Goal: Task Accomplishment & Management: Complete application form

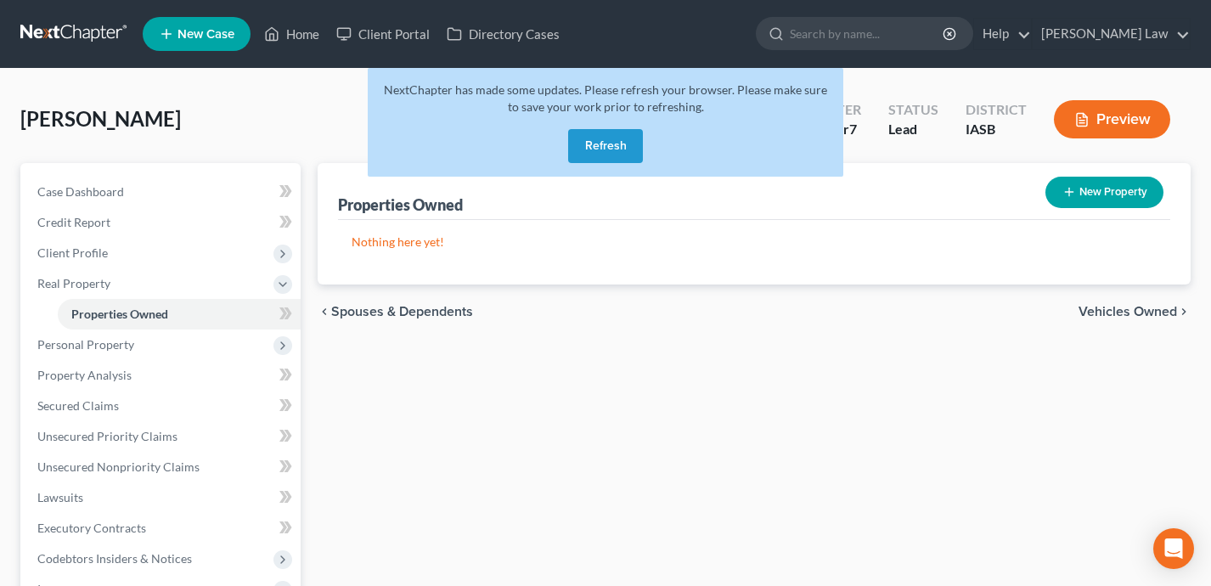
scroll to position [46, 0]
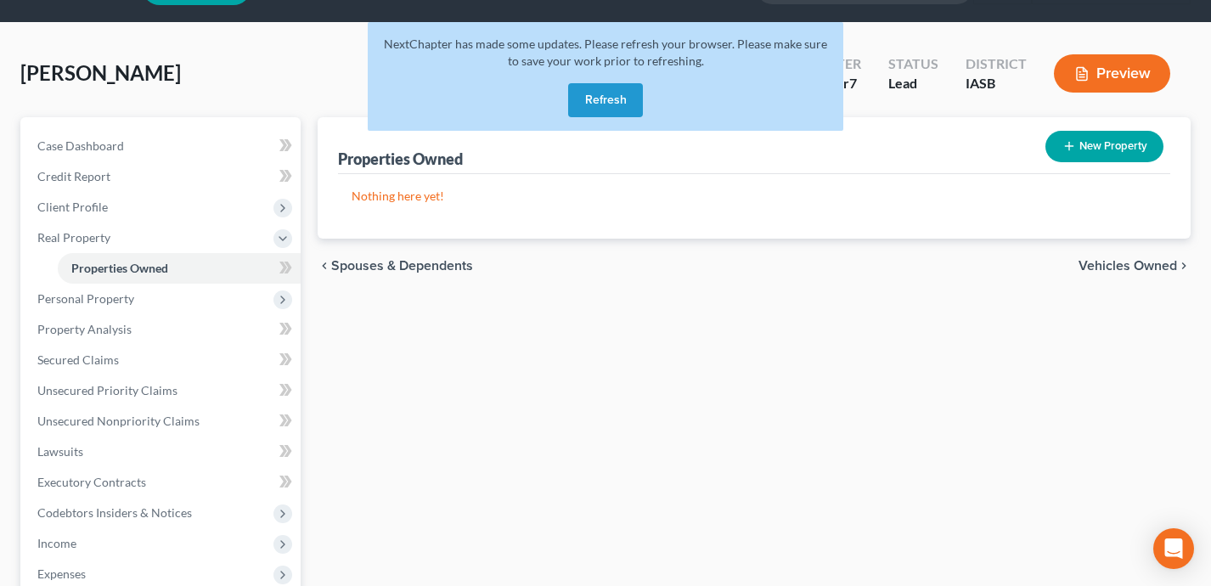
click at [621, 98] on button "Refresh" at bounding box center [605, 100] width 75 height 34
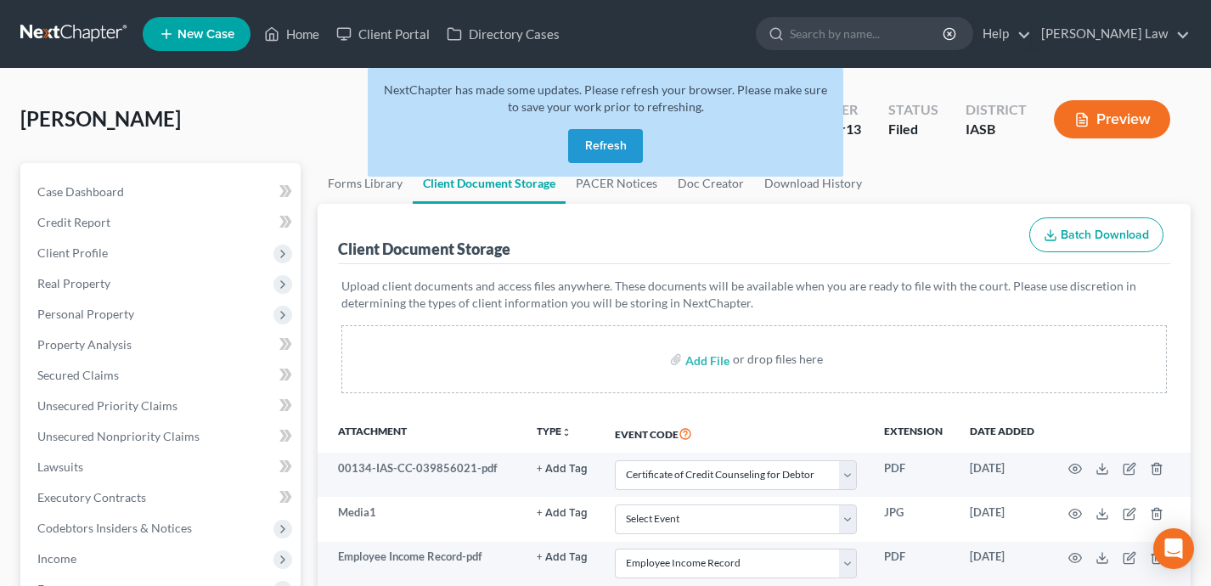
select select "0"
select select "9"
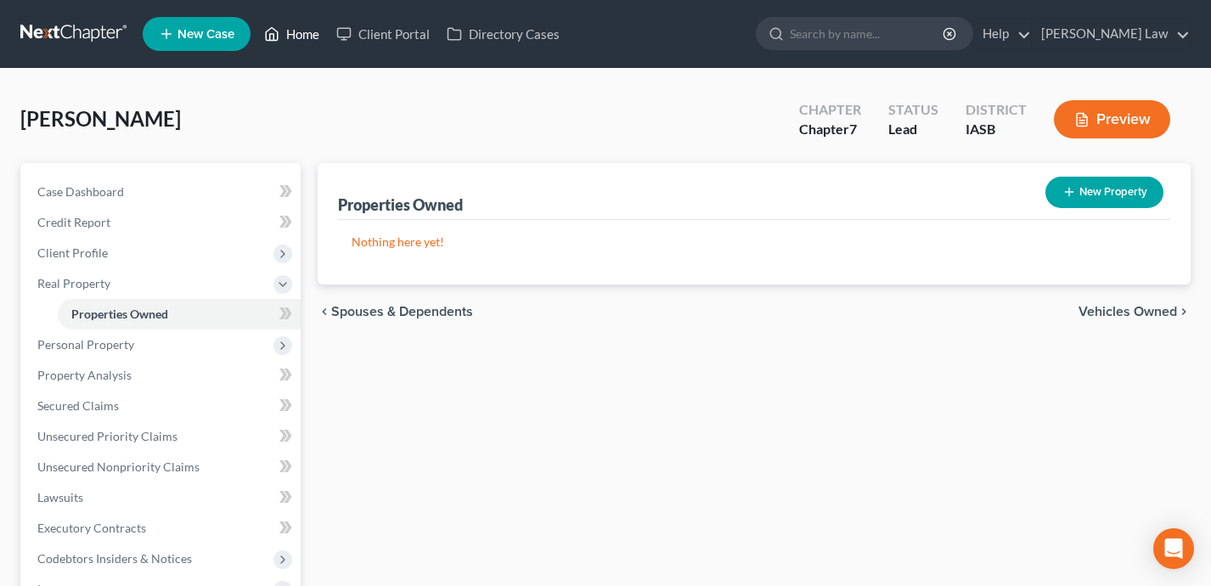
click at [295, 31] on link "Home" at bounding box center [292, 34] width 72 height 31
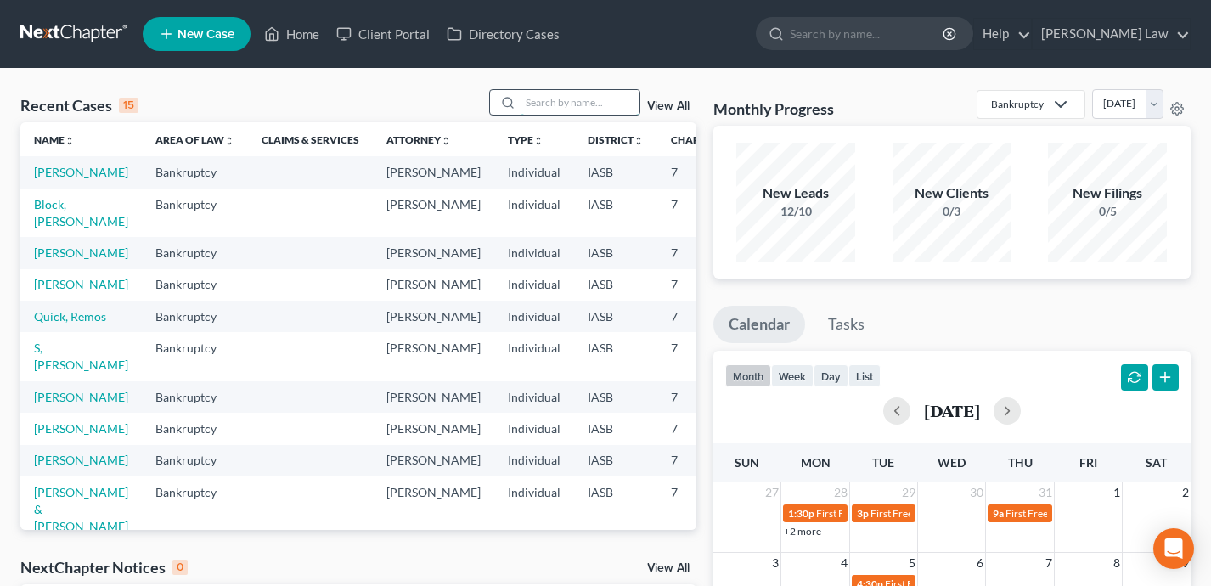
click at [606, 99] on input "search" at bounding box center [580, 102] width 119 height 25
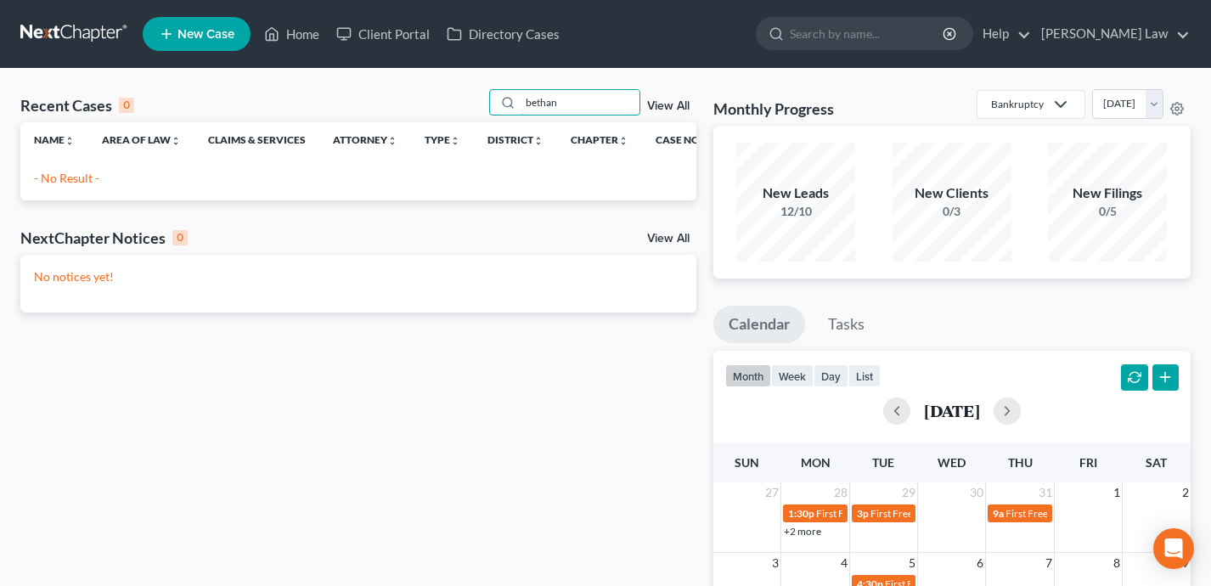
type input "bethan"
click at [205, 31] on span "New Case" at bounding box center [205, 34] width 57 height 13
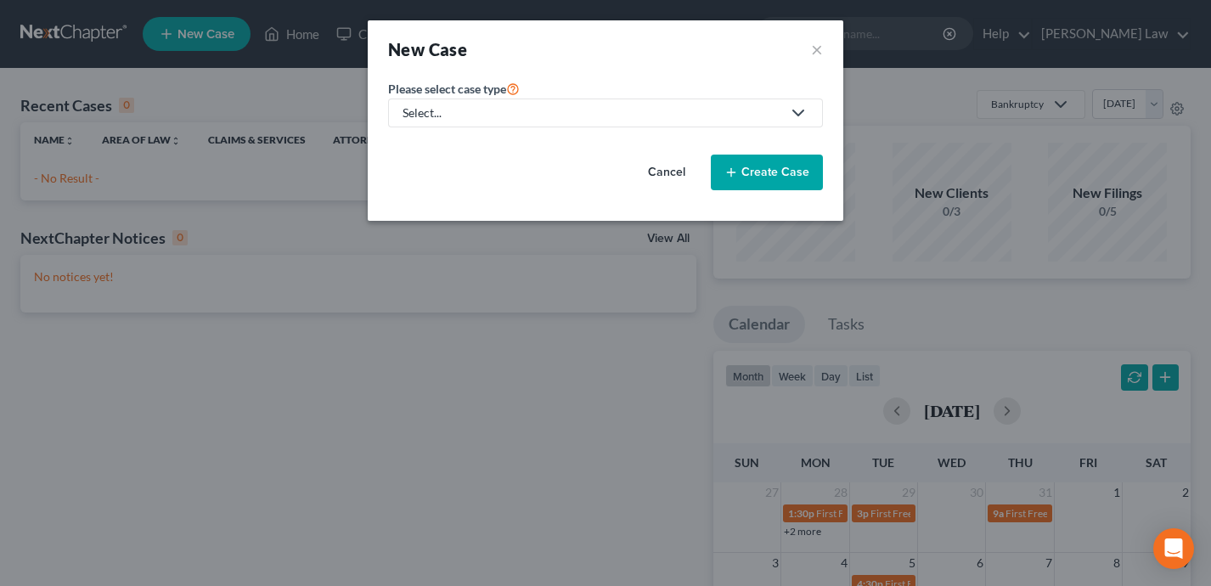
click at [490, 115] on div "Select..." at bounding box center [591, 112] width 379 height 17
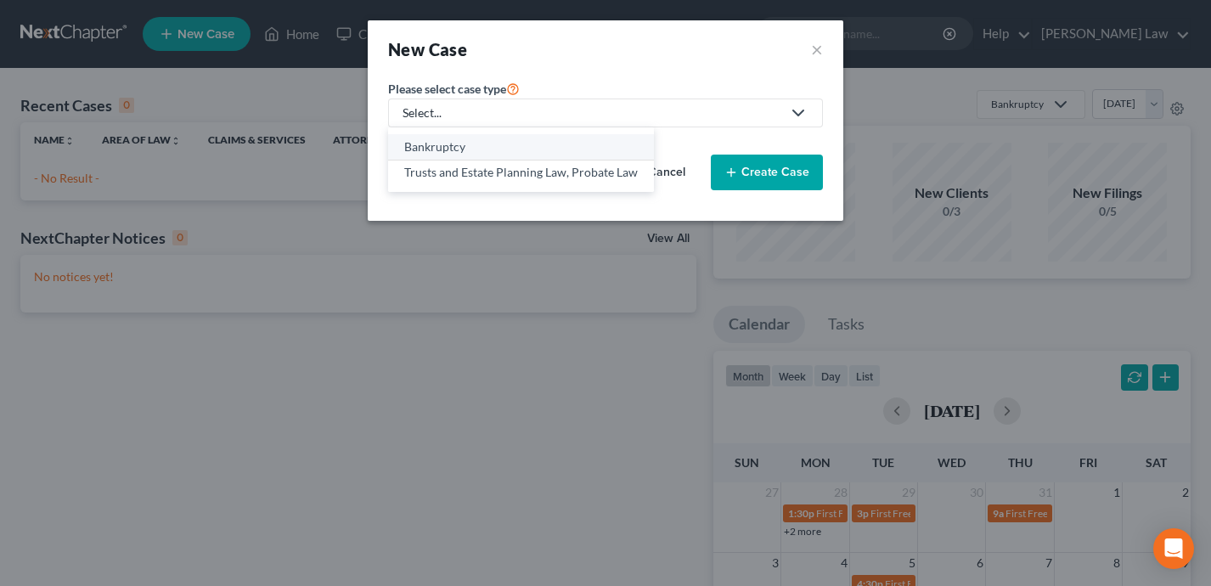
click at [478, 146] on div "Bankruptcy" at bounding box center [521, 146] width 234 height 17
select select "30"
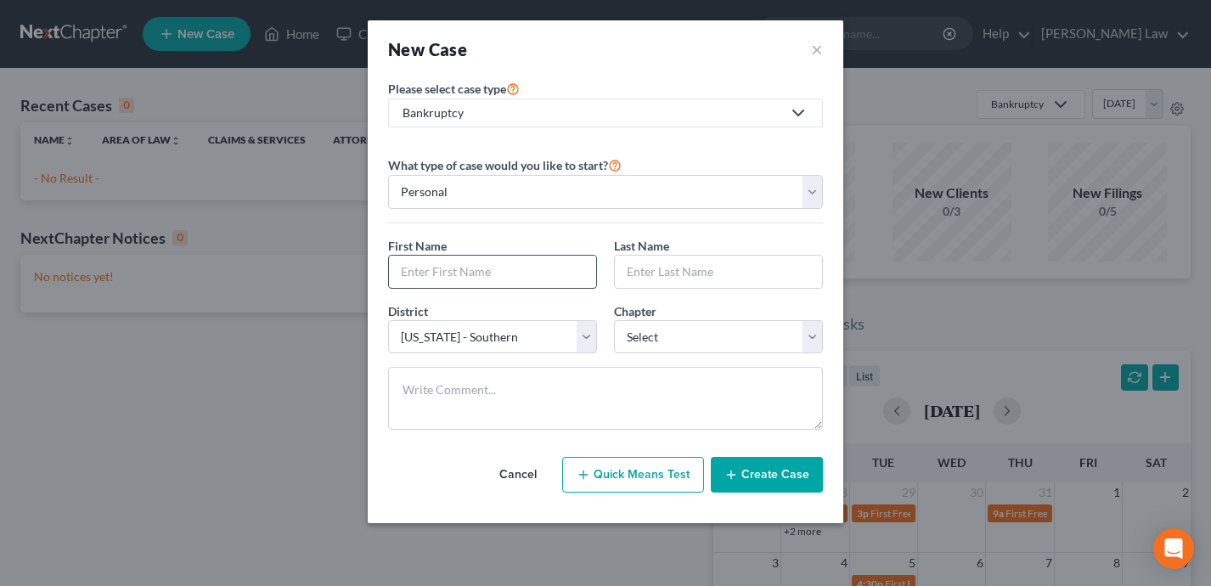
click at [479, 267] on input "text" at bounding box center [492, 272] width 207 height 32
type input "Bethany"
click at [673, 286] on input "text" at bounding box center [718, 272] width 207 height 32
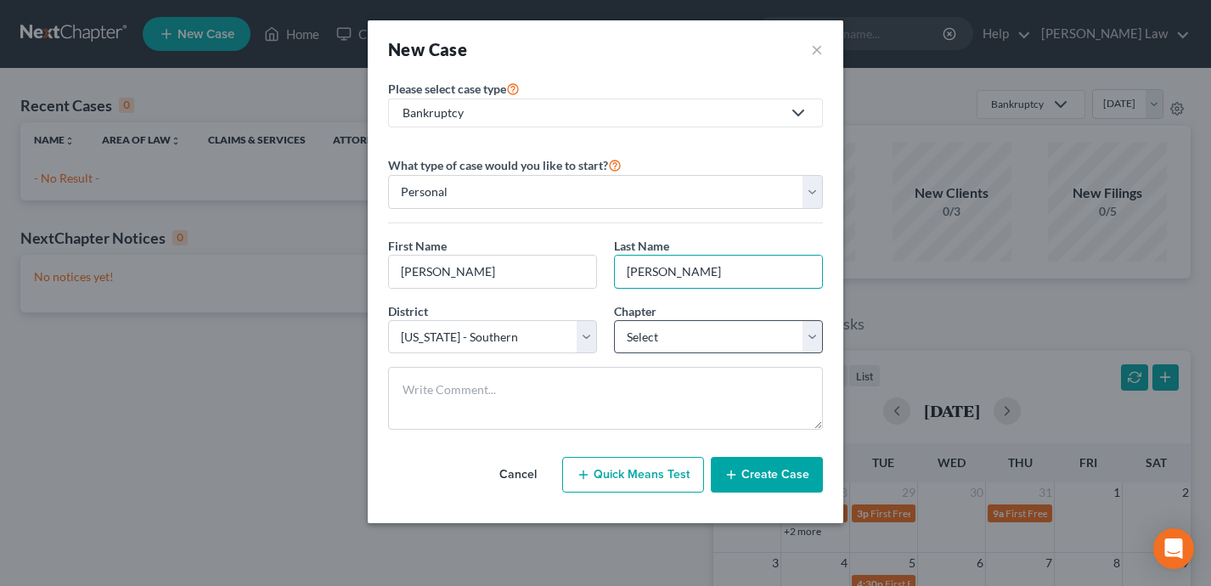
type input "Waldrop"
click at [706, 338] on select "Select 7 11 12 13" at bounding box center [718, 337] width 209 height 34
select select "0"
click at [750, 477] on button "Create Case" at bounding box center [767, 475] width 112 height 36
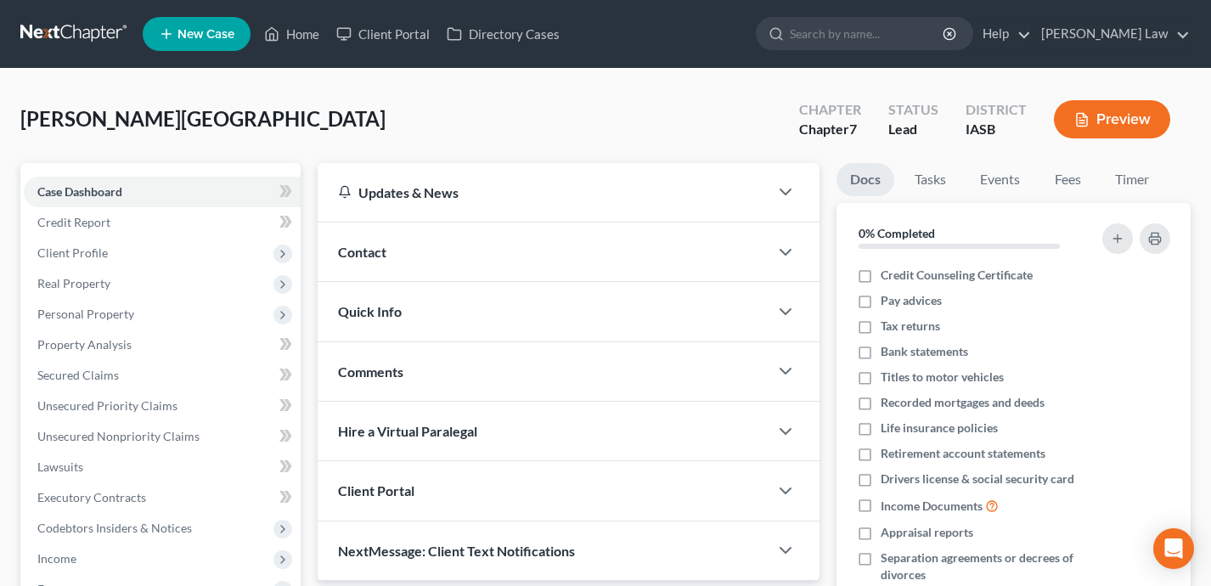
click at [533, 246] on div "Contact" at bounding box center [544, 251] width 452 height 59
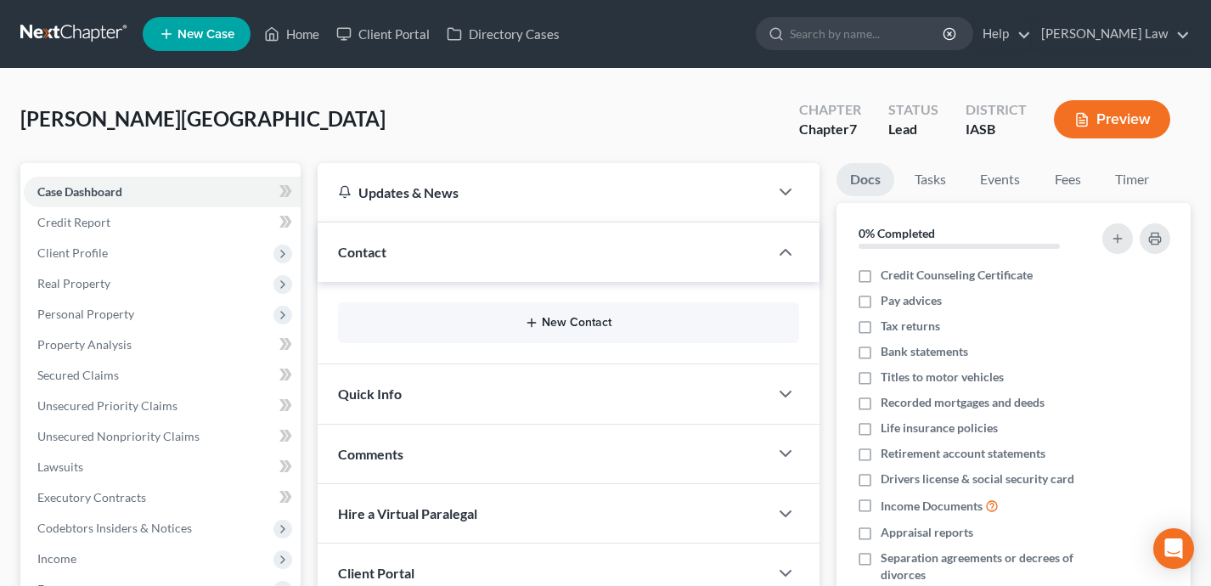
click at [555, 317] on button "New Contact" at bounding box center [569, 323] width 435 height 14
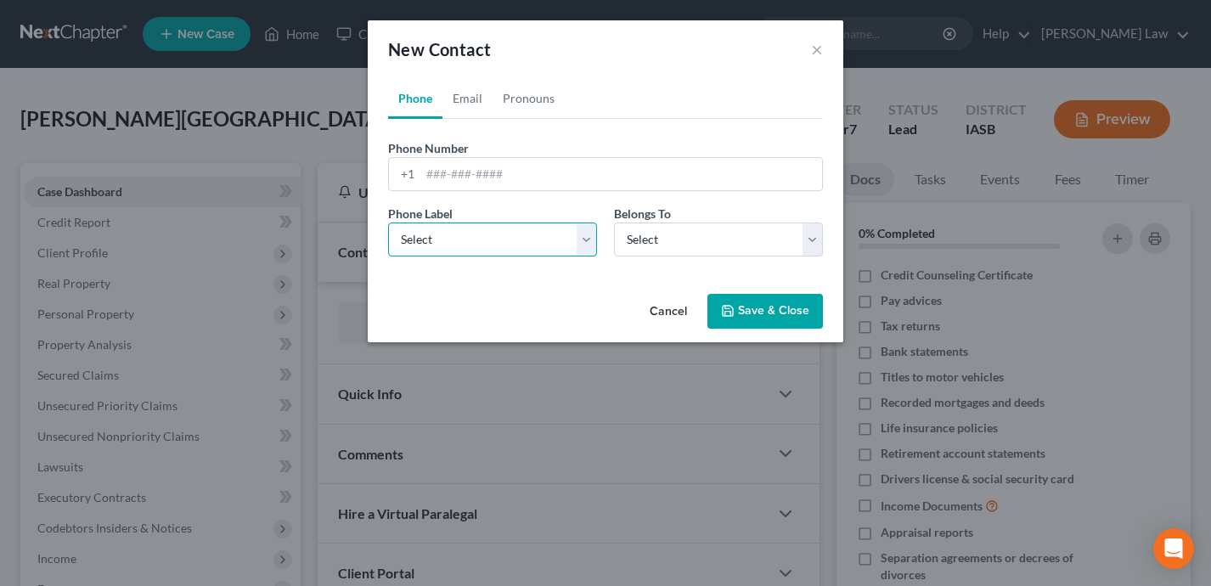
click at [495, 227] on select "Select Mobile Home Work Other" at bounding box center [492, 239] width 209 height 34
select select "0"
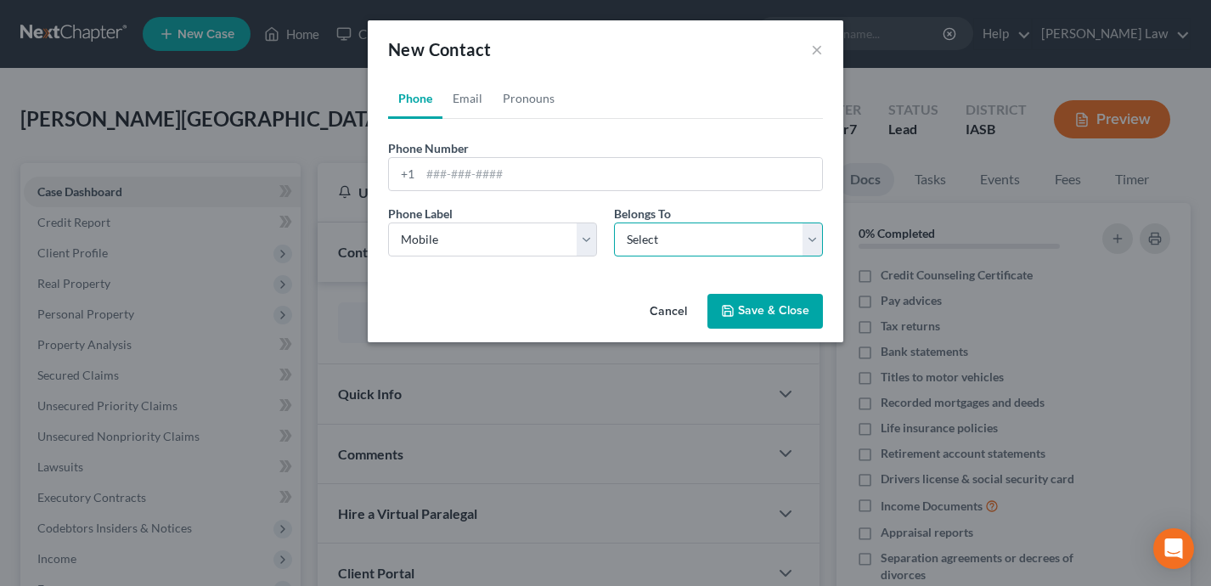
click at [684, 239] on select "Select Client Other" at bounding box center [718, 239] width 209 height 34
select select "0"
click at [438, 173] on input "tel" at bounding box center [621, 174] width 402 height 32
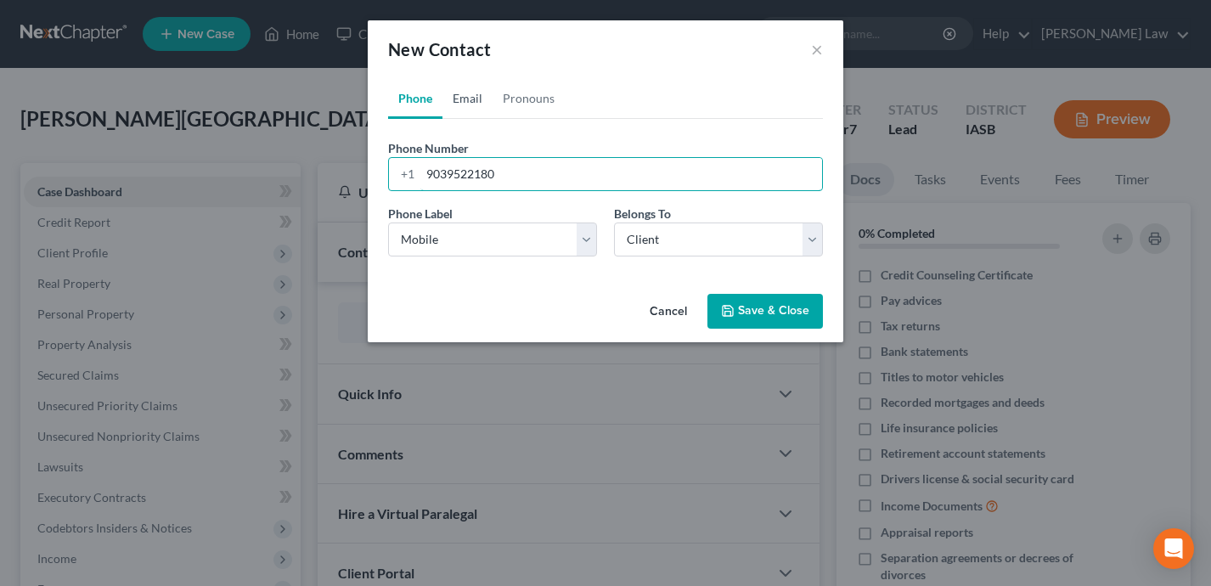
type input "9039522180"
click at [468, 92] on link "Email" at bounding box center [467, 98] width 50 height 41
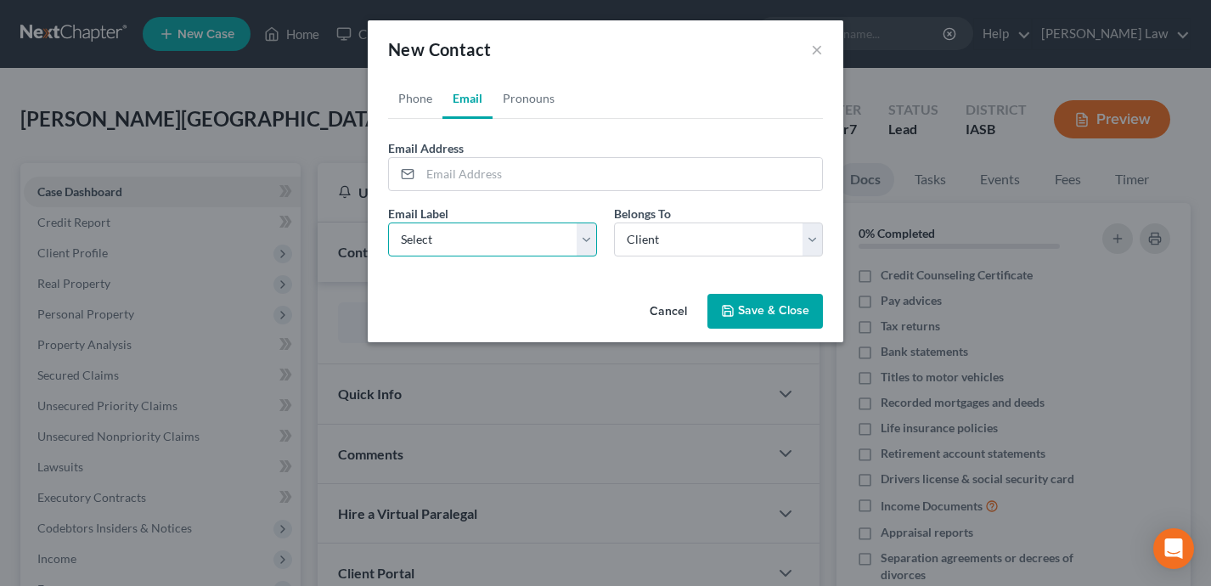
click at [444, 252] on select "Select Home Work Other" at bounding box center [492, 239] width 209 height 34
select select "0"
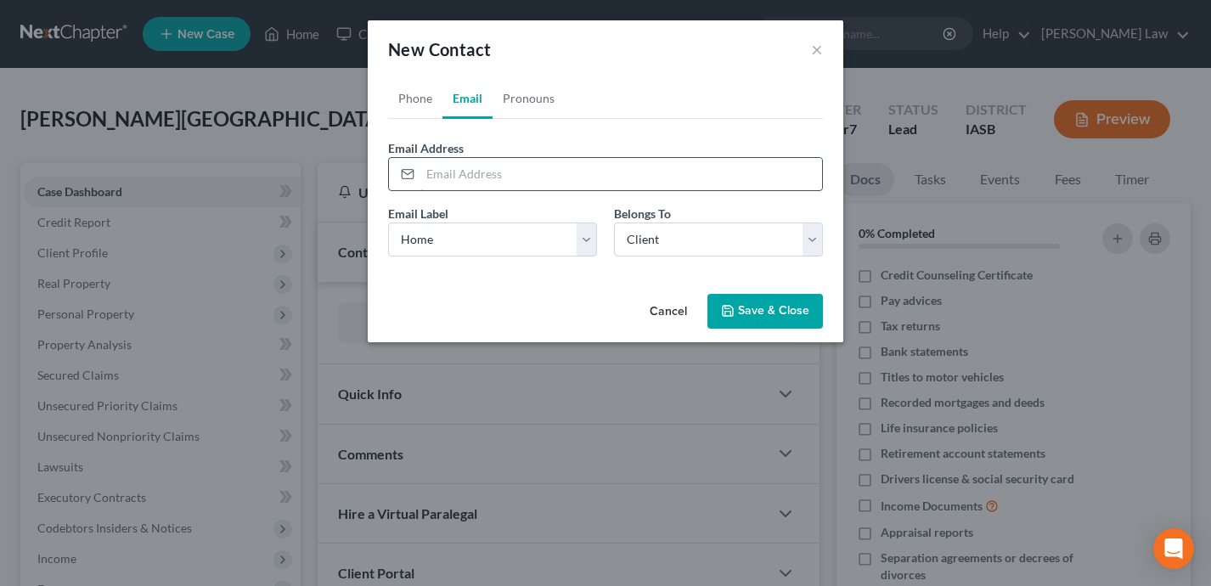
click at [498, 166] on input "email" at bounding box center [621, 174] width 402 height 32
paste input "bethm.boston@gmail.com"
type input "bethm.boston@gmail.com"
click at [740, 305] on button "Save & Close" at bounding box center [764, 312] width 115 height 36
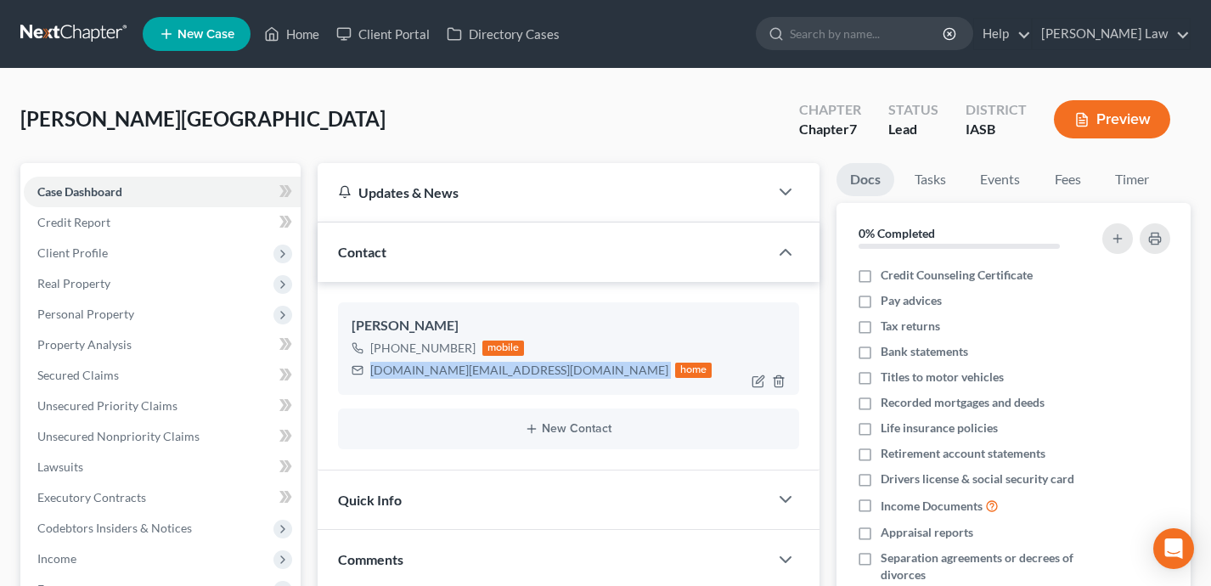
drag, startPoint x: 502, startPoint y: 372, endPoint x: 368, endPoint y: 363, distance: 134.4
click at [368, 363] on div "bethm.boston@gmail.com home" at bounding box center [532, 370] width 361 height 22
copy div "bethm.boston@gmail.com"
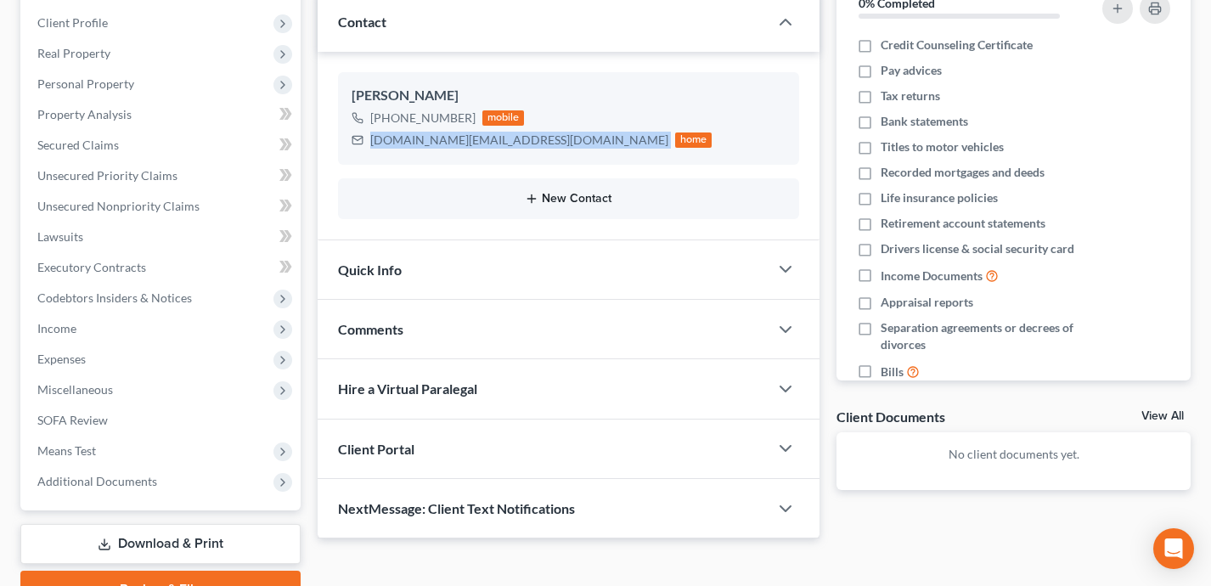
scroll to position [315, 0]
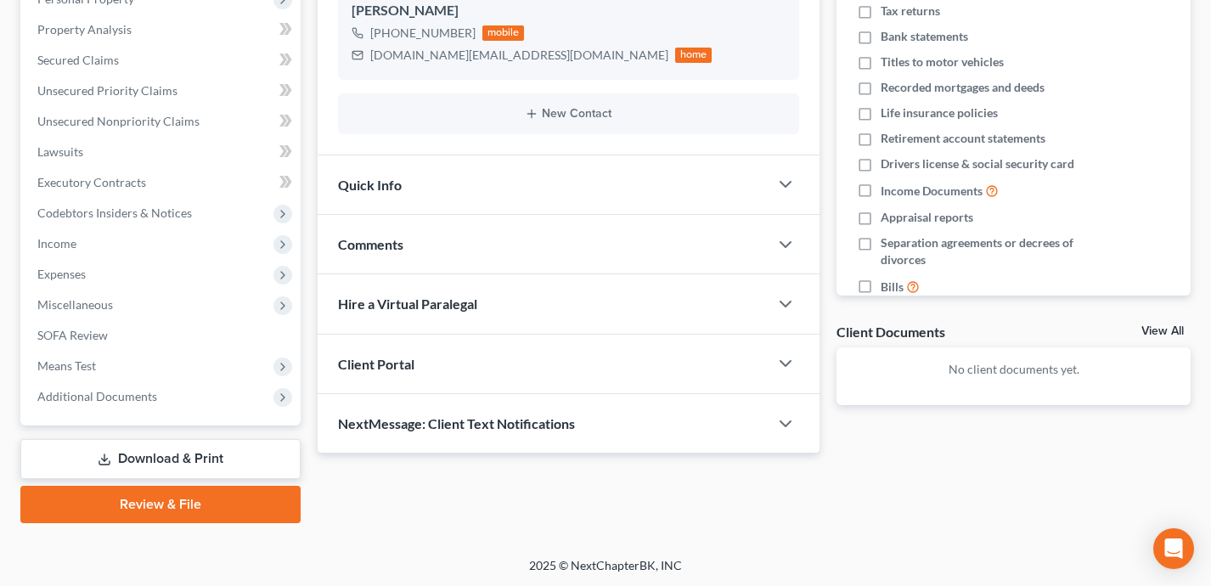
click at [619, 422] on div "NextMessage: Client Text Notifications" at bounding box center [544, 423] width 452 height 59
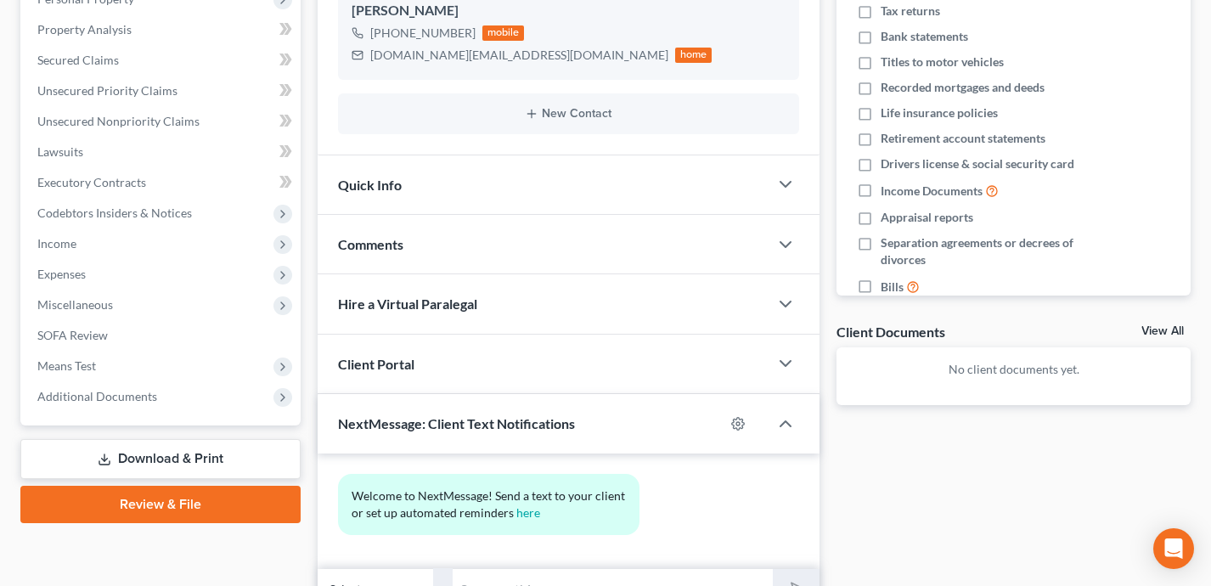
click at [570, 351] on div "Client Portal" at bounding box center [544, 364] width 452 height 59
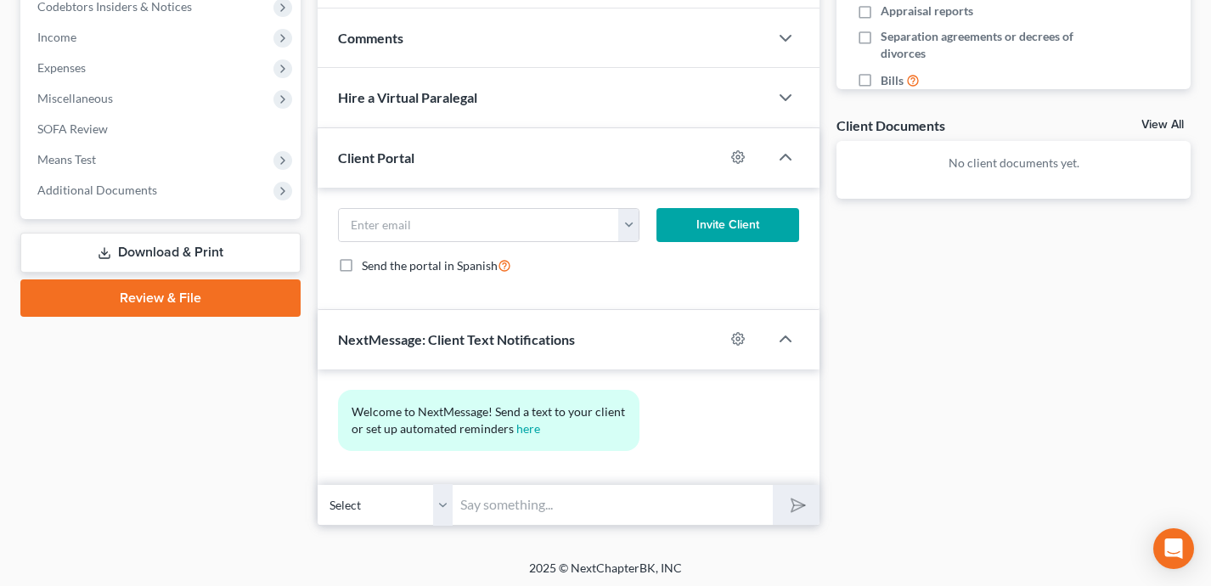
scroll to position [525, 0]
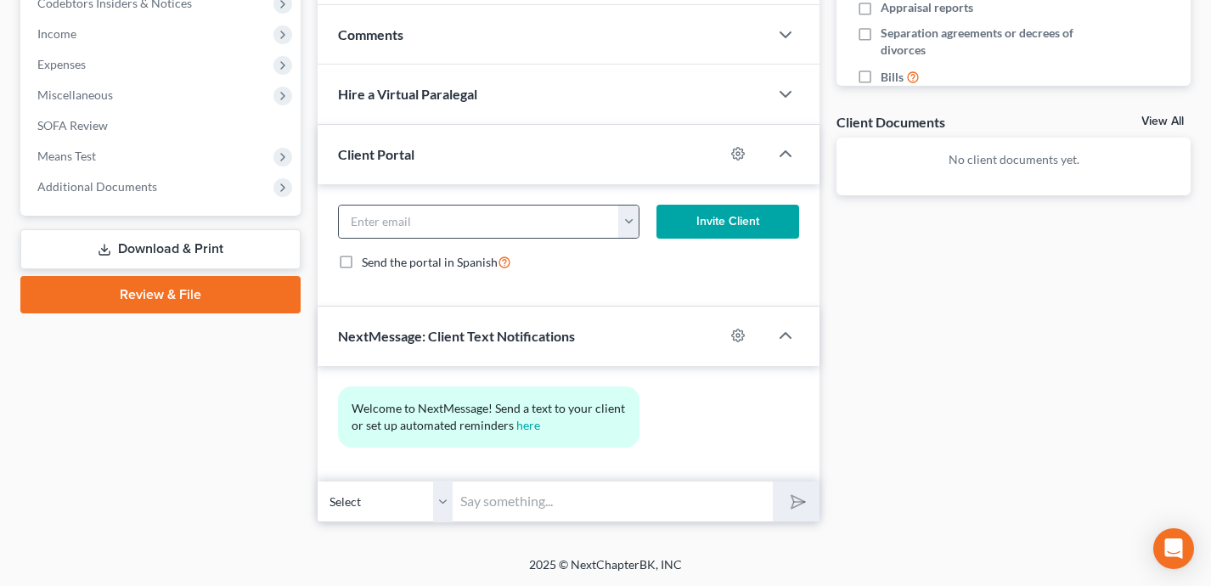
click at [484, 237] on div "bethm.boston@gmail.com" at bounding box center [489, 222] width 302 height 34
click at [482, 218] on input "email" at bounding box center [479, 221] width 280 height 32
paste input "bethm.boston@gmail.com"
type input "bethm.boston@gmail.com"
click at [714, 211] on button "Invite Client" at bounding box center [727, 222] width 143 height 34
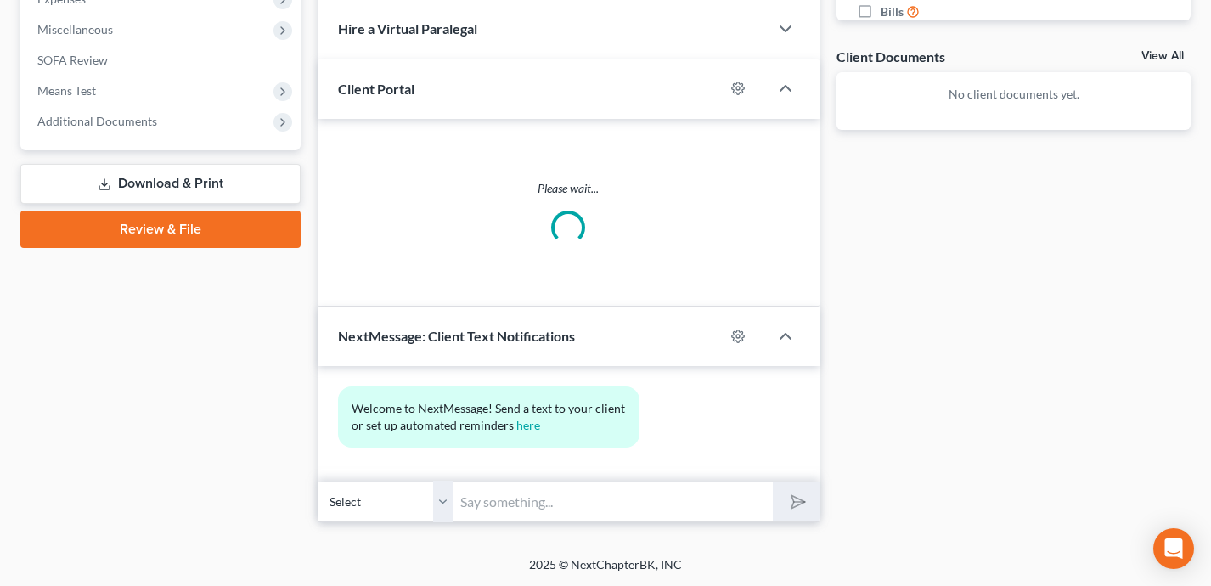
scroll to position [509, 0]
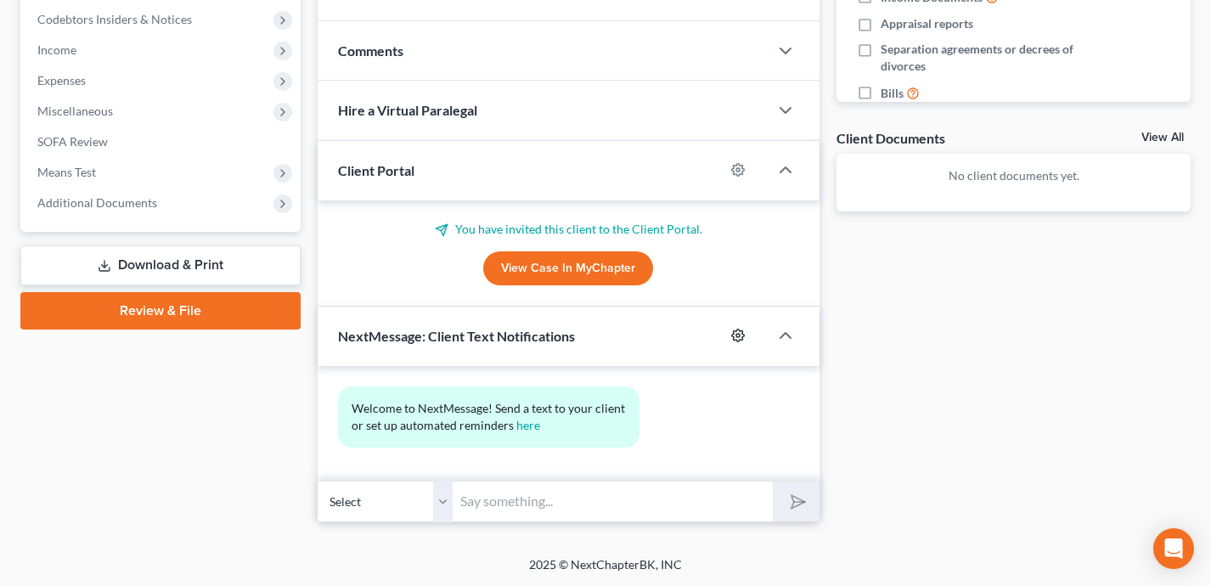
click at [737, 334] on circle "button" at bounding box center [737, 335] width 3 height 3
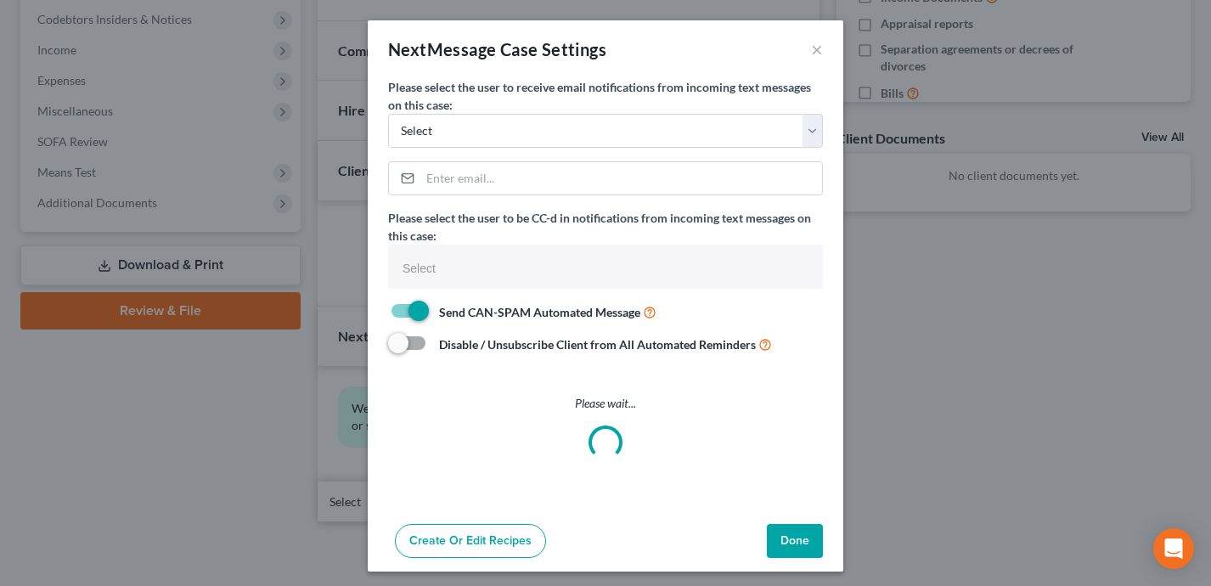
select select
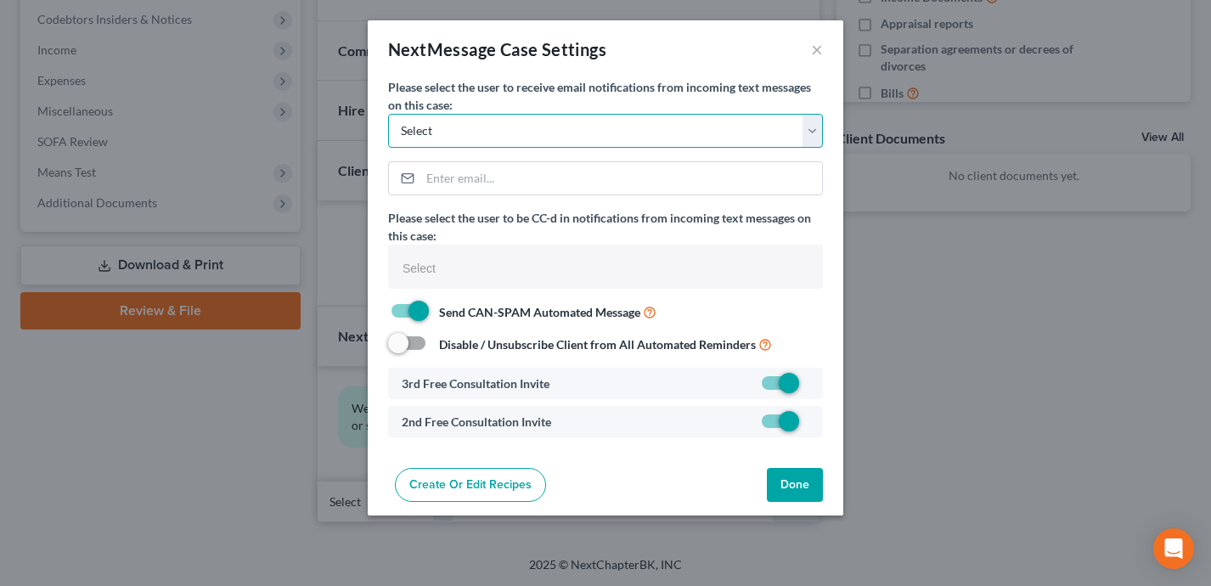
click at [605, 144] on select "Select shane@shanezismanlaw.com erin@shanezismanlaw.com maria.zismanlaw@gmail.c…" at bounding box center [605, 131] width 435 height 34
select select "0"
click at [819, 481] on button "Done" at bounding box center [795, 485] width 56 height 34
